Goal: Communication & Community: Answer question/provide support

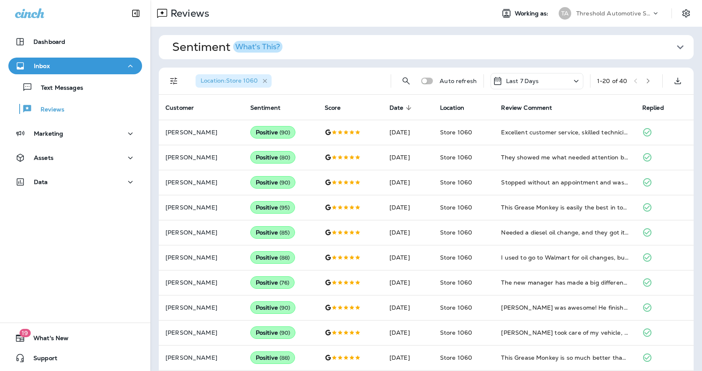
click at [267, 80] on icon "button" at bounding box center [264, 81] width 7 height 7
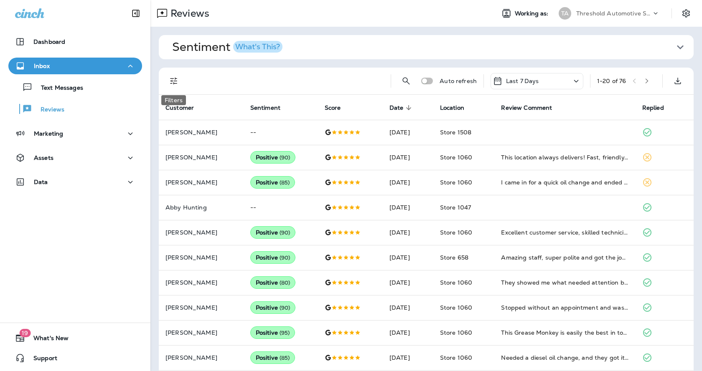
click at [169, 86] on button "Filters" at bounding box center [173, 81] width 17 height 17
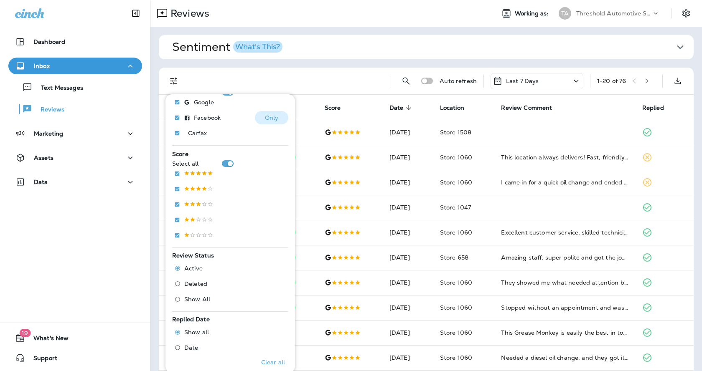
scroll to position [247, 0]
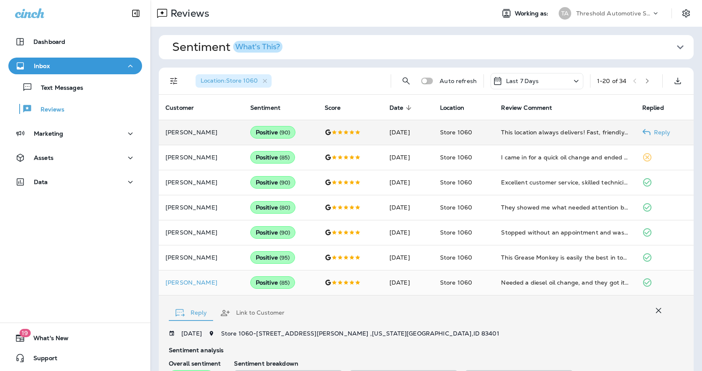
click at [655, 134] on p "Reply" at bounding box center [660, 132] width 20 height 7
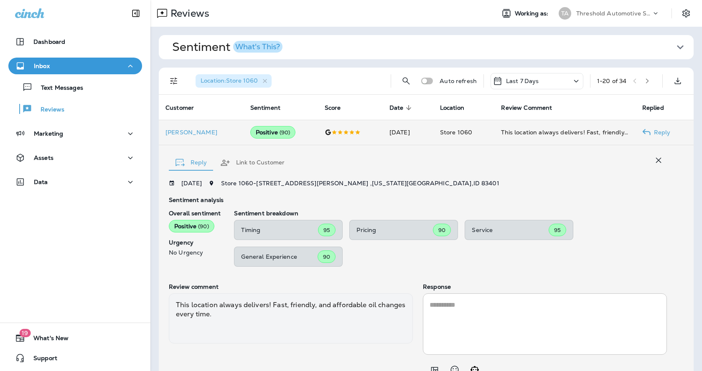
scroll to position [39, 0]
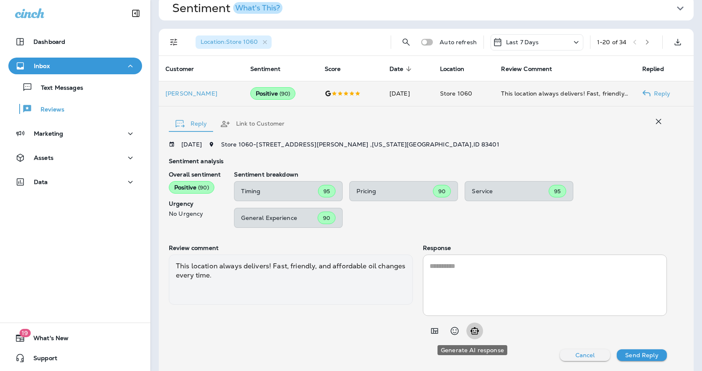
click at [472, 333] on icon "Generate AI response" at bounding box center [474, 331] width 10 height 10
type textarea "**********"
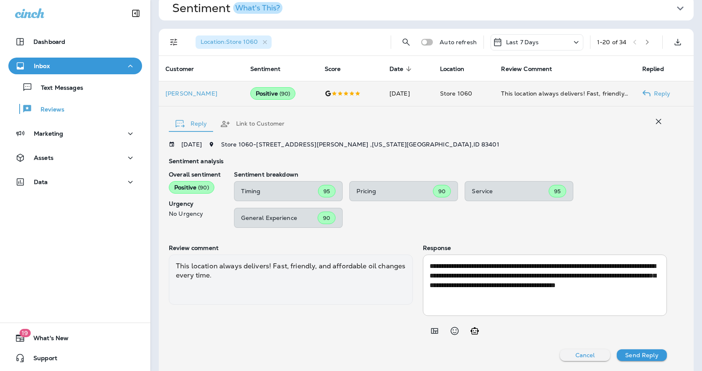
click at [625, 353] on p "Send Reply" at bounding box center [641, 355] width 33 height 7
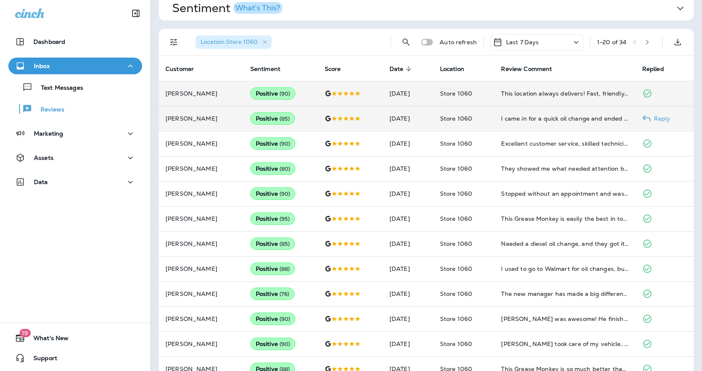
click at [650, 119] on p "Reply" at bounding box center [660, 118] width 20 height 7
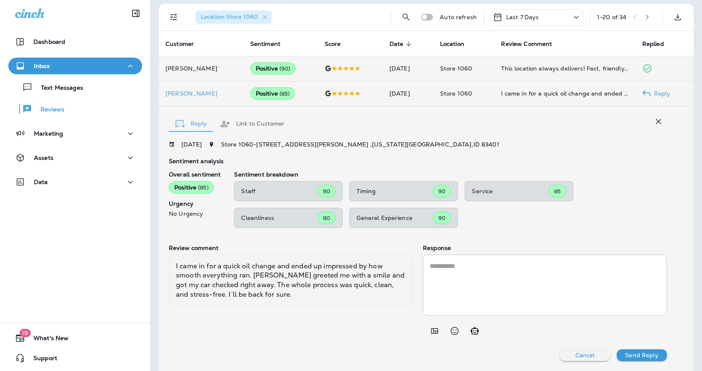
scroll to position [63, 0]
click at [474, 330] on icon "Generate AI response" at bounding box center [474, 330] width 8 height 7
type textarea "**********"
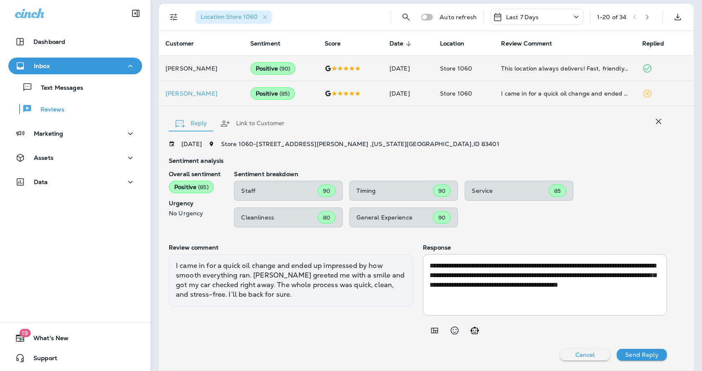
click at [644, 350] on button "Send Reply" at bounding box center [641, 355] width 50 height 12
click at [629, 356] on p "Send Reply" at bounding box center [641, 355] width 33 height 7
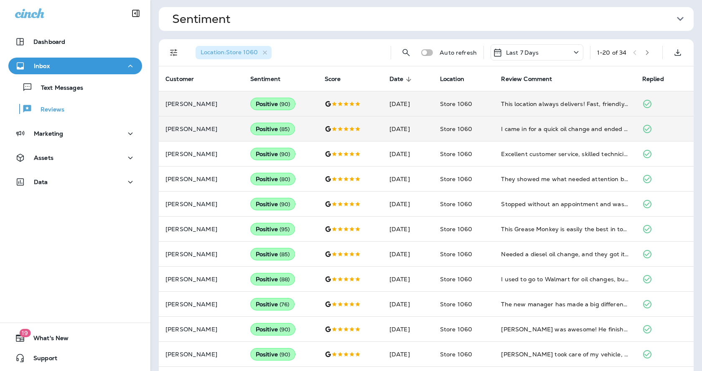
scroll to position [0, 0]
